Goal: Task Accomplishment & Management: Use online tool/utility

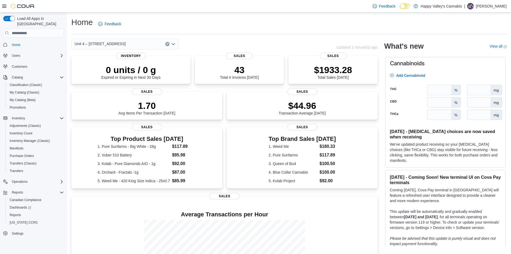
scroll to position [51, 0]
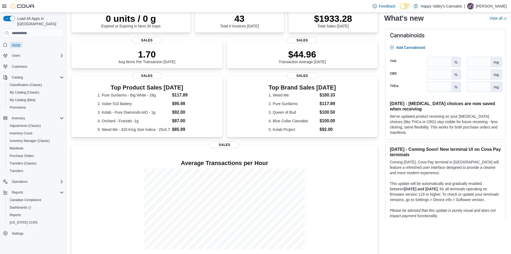
drag, startPoint x: 0, startPoint y: 0, endPoint x: 19, endPoint y: 39, distance: 43.5
click at [19, 43] on span "Home" at bounding box center [16, 45] width 9 height 4
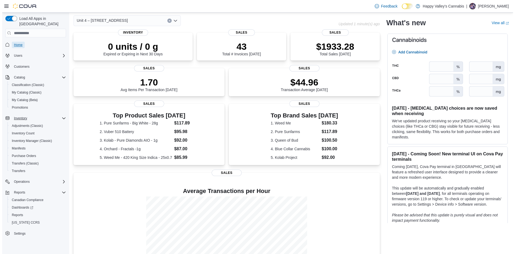
scroll to position [0, 0]
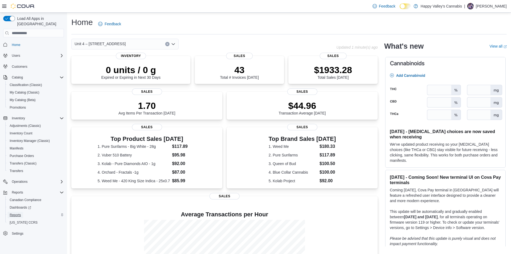
click at [15, 213] on span "Reports" at bounding box center [15, 215] width 11 height 4
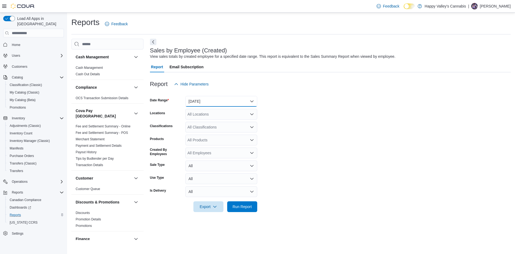
click at [225, 102] on button "[DATE]" at bounding box center [221, 101] width 72 height 11
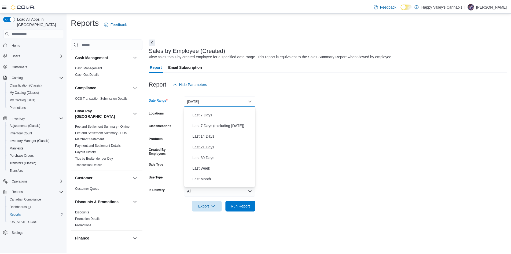
scroll to position [81, 0]
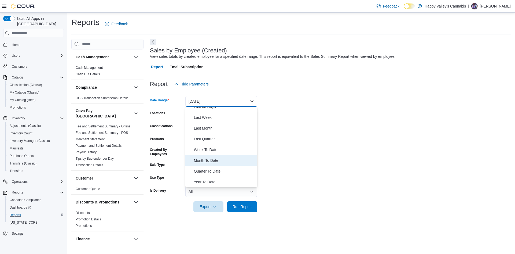
click at [207, 159] on span "Month To Date" at bounding box center [224, 160] width 61 height 6
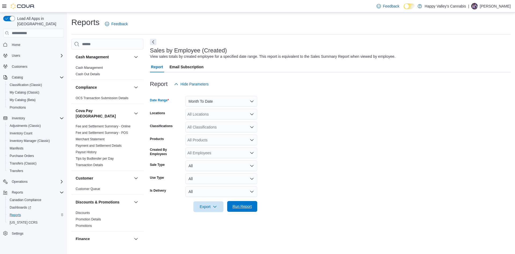
click at [244, 208] on span "Run Report" at bounding box center [242, 205] width 19 height 5
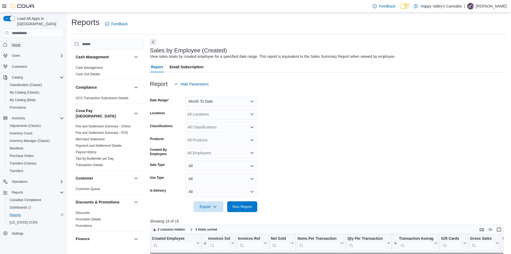
click at [18, 43] on span "Home" at bounding box center [16, 45] width 9 height 4
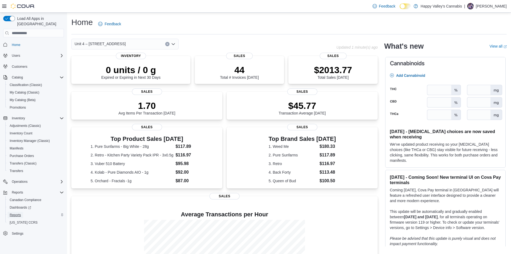
click at [18, 213] on span "Reports" at bounding box center [15, 215] width 11 height 4
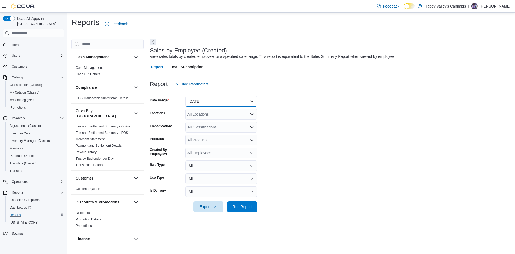
click at [219, 102] on button "[DATE]" at bounding box center [221, 101] width 72 height 11
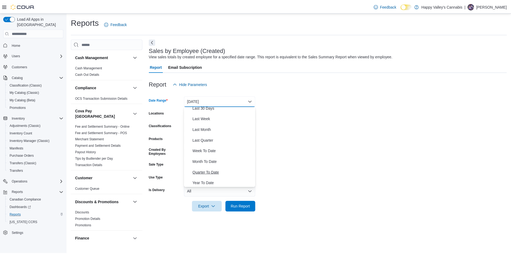
scroll to position [81, 0]
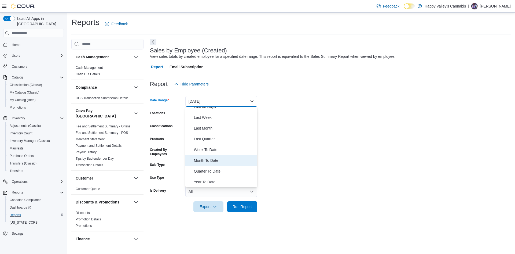
click at [214, 160] on span "Month To Date" at bounding box center [224, 160] width 61 height 6
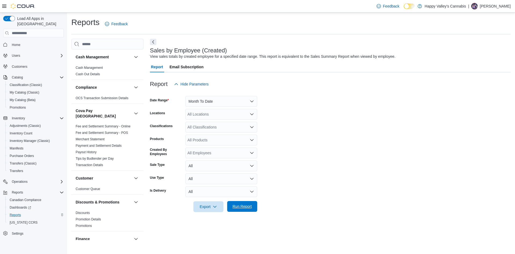
click at [241, 205] on span "Run Report" at bounding box center [242, 205] width 19 height 5
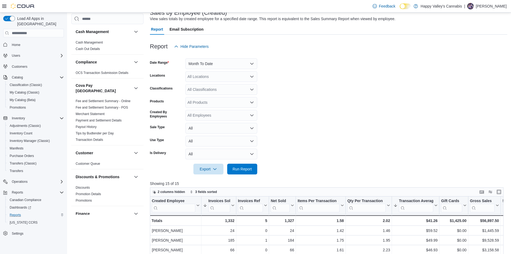
scroll to position [107, 0]
